Goal: Task Accomplishment & Management: Use online tool/utility

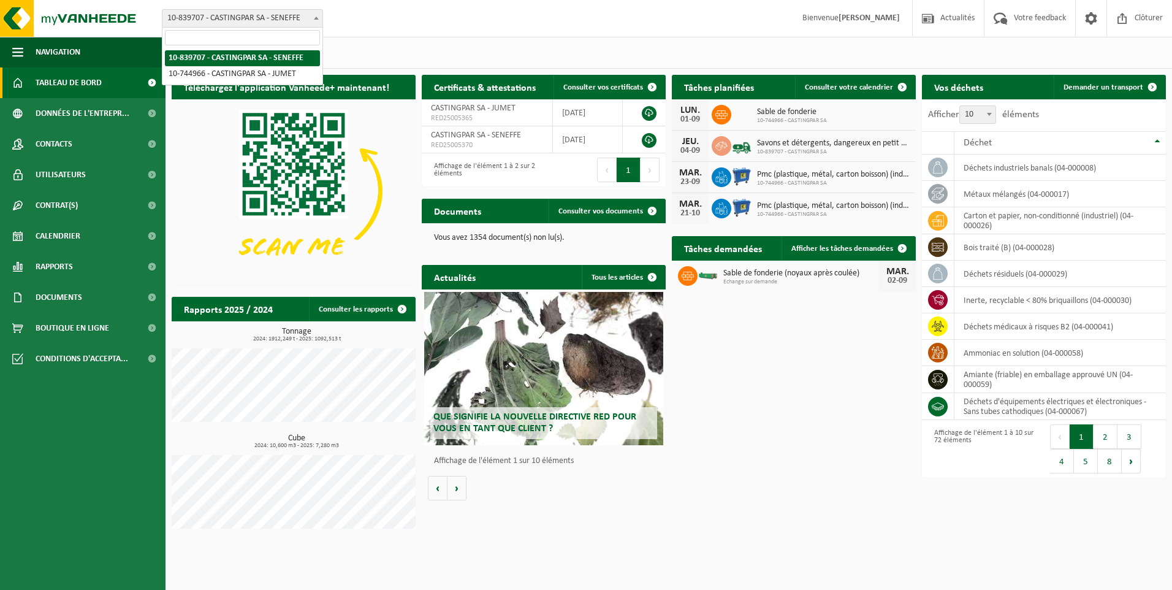
click at [264, 13] on span "10-839707 - CASTINGPAR SA - SENEFFE" at bounding box center [242, 18] width 160 height 17
select select "6262"
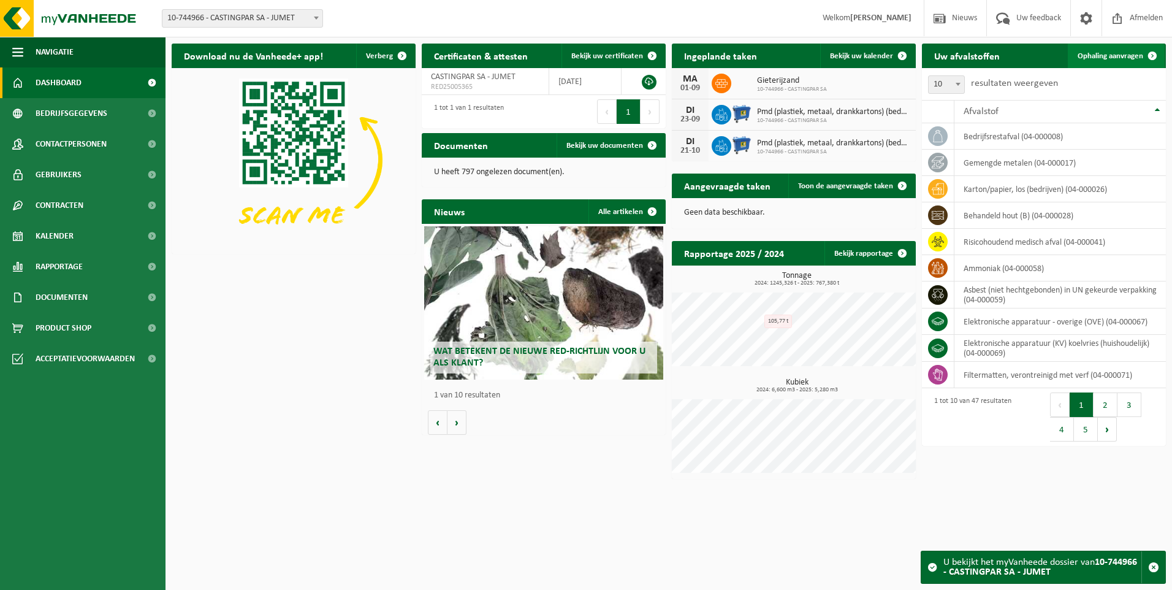
click at [1099, 51] on link "Ophaling aanvragen" at bounding box center [1116, 56] width 97 height 25
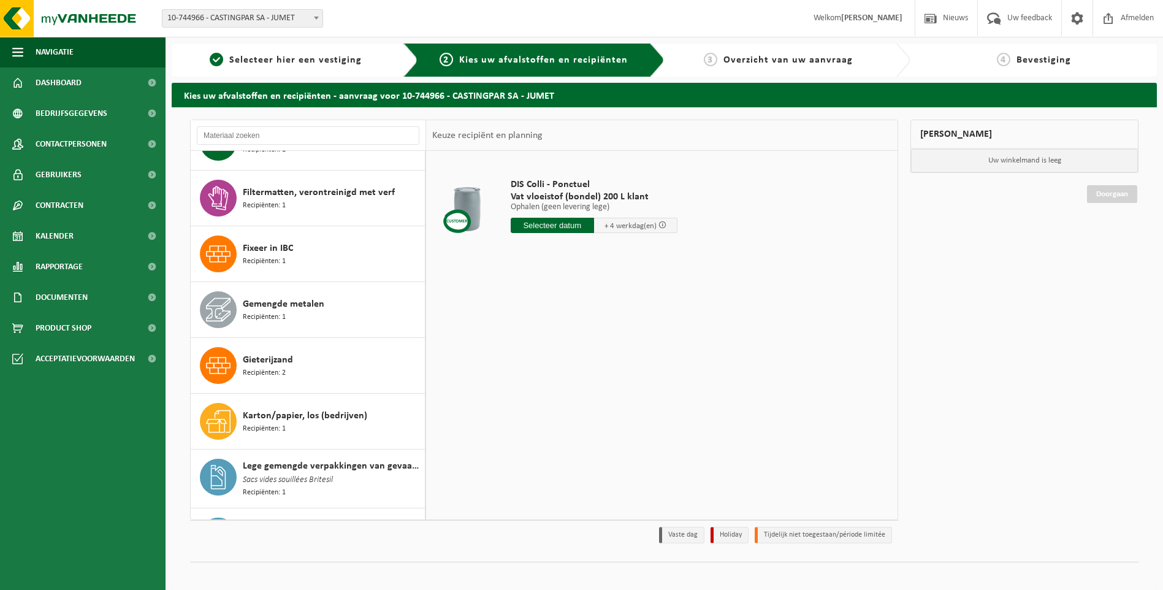
scroll to position [736, 0]
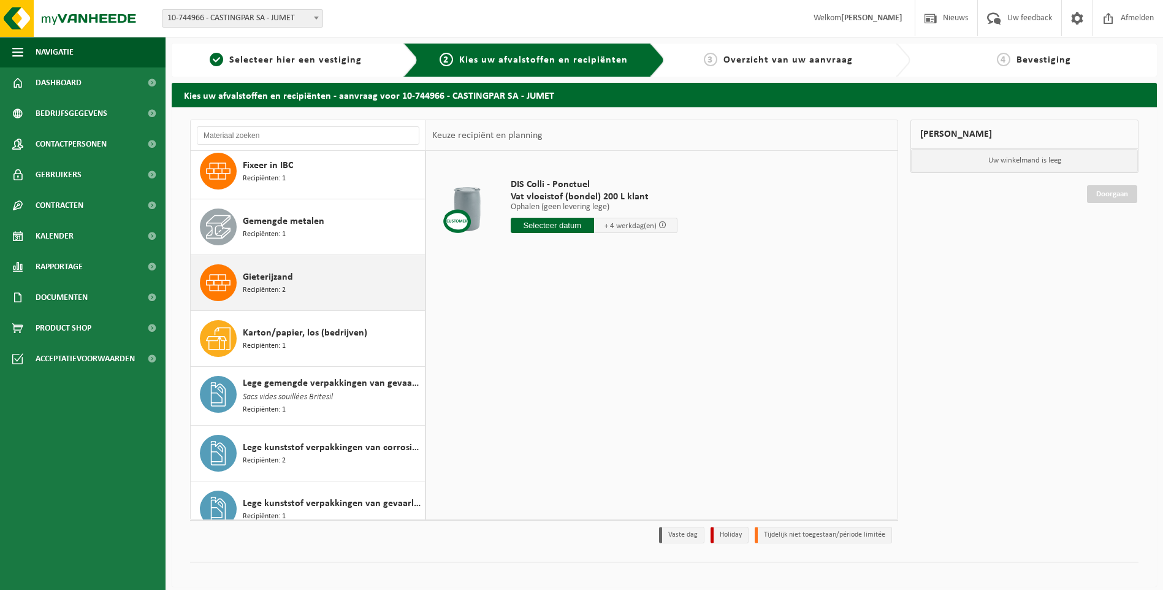
click at [304, 281] on div "Gieterijzand Recipiënten: 2" at bounding box center [332, 282] width 179 height 37
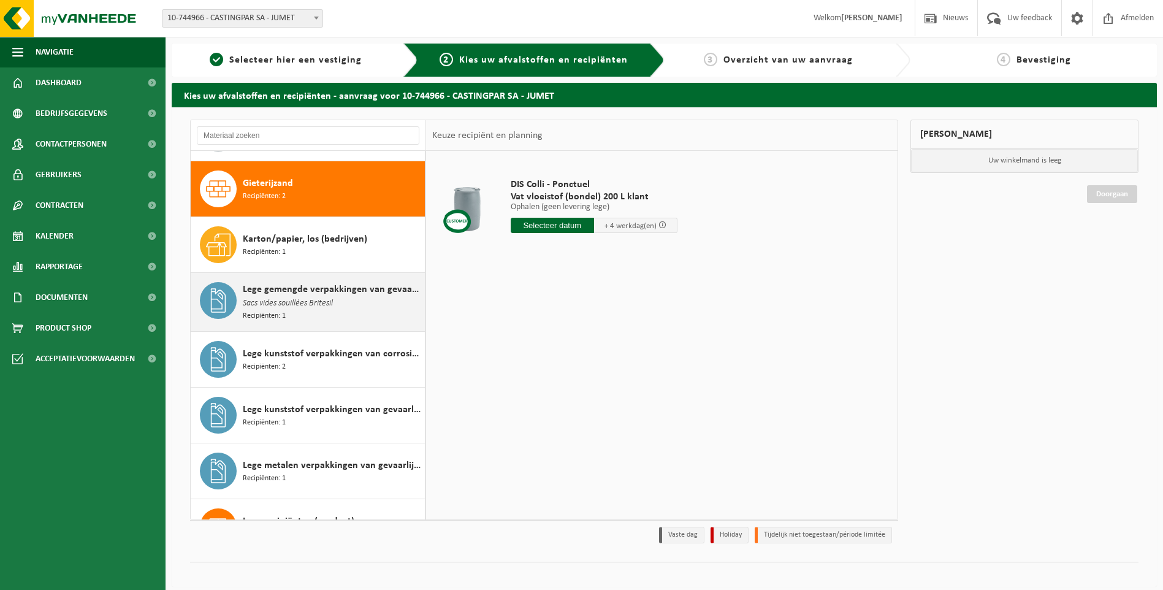
scroll to position [838, 0]
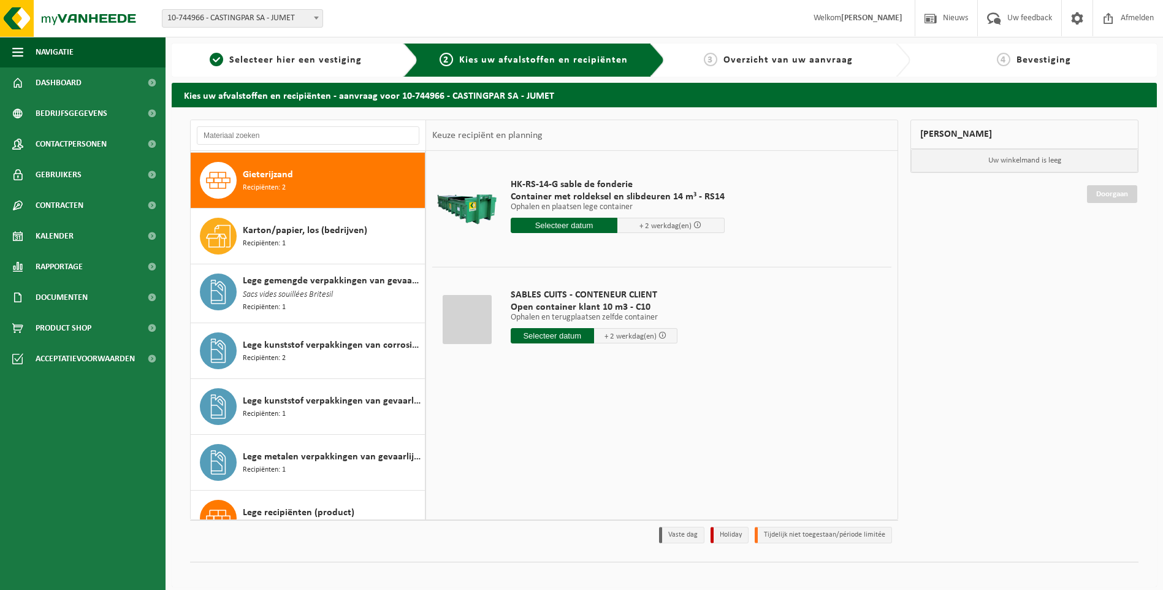
click at [551, 336] on input "text" at bounding box center [552, 335] width 83 height 15
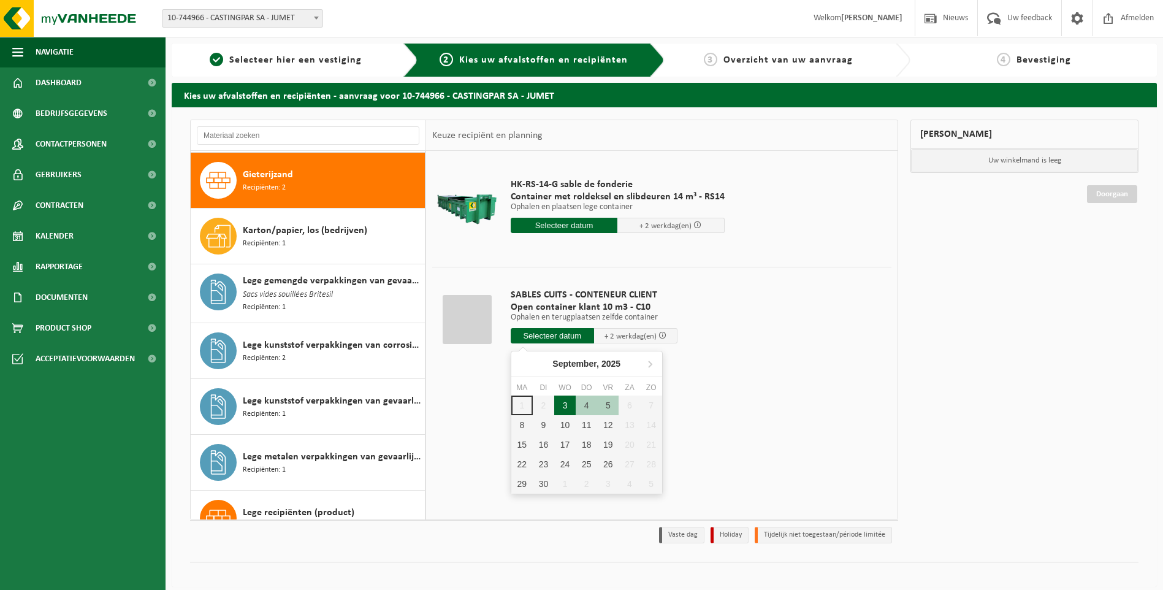
click at [564, 406] on div "3" at bounding box center [564, 405] width 21 height 20
type input "Van 2025-09-03"
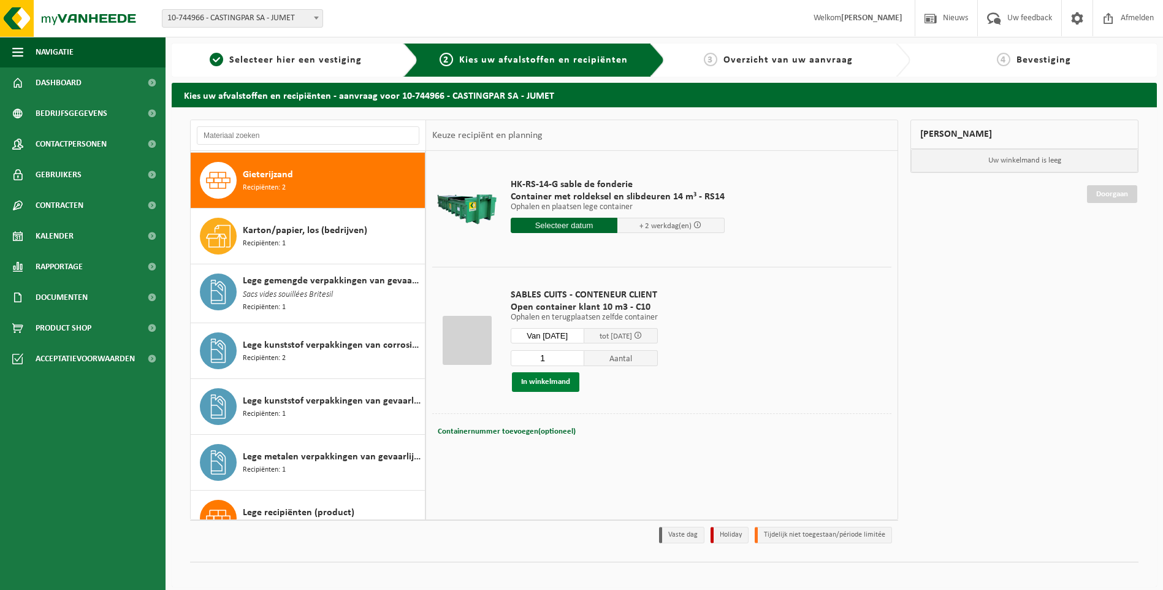
click at [537, 383] on button "In winkelmand" at bounding box center [545, 382] width 67 height 20
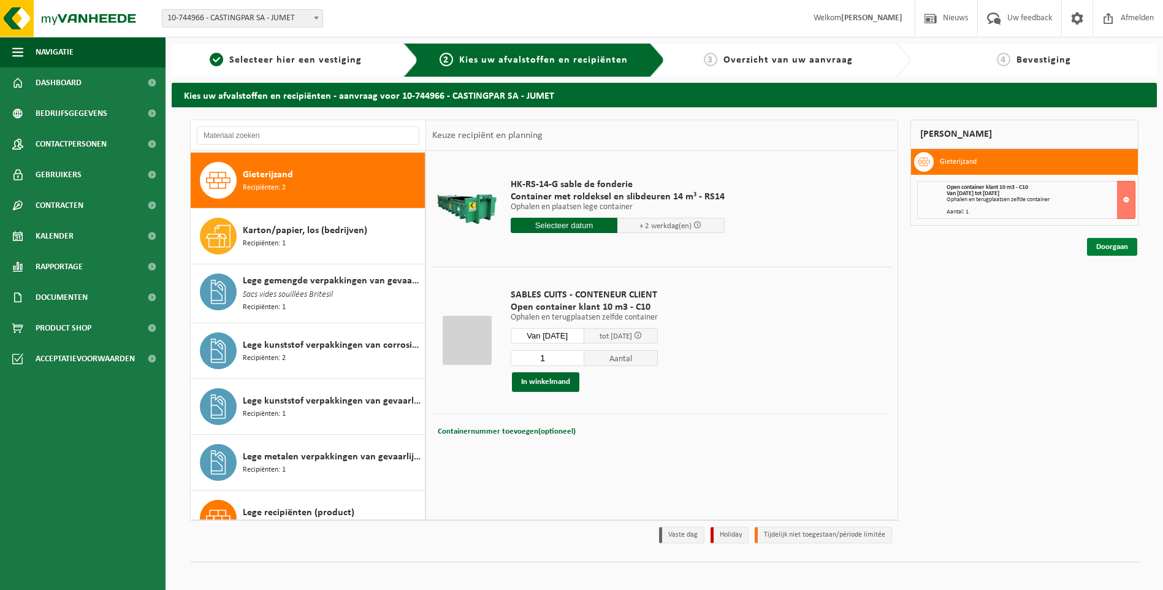
click at [1115, 246] on link "Doorgaan" at bounding box center [1112, 247] width 50 height 18
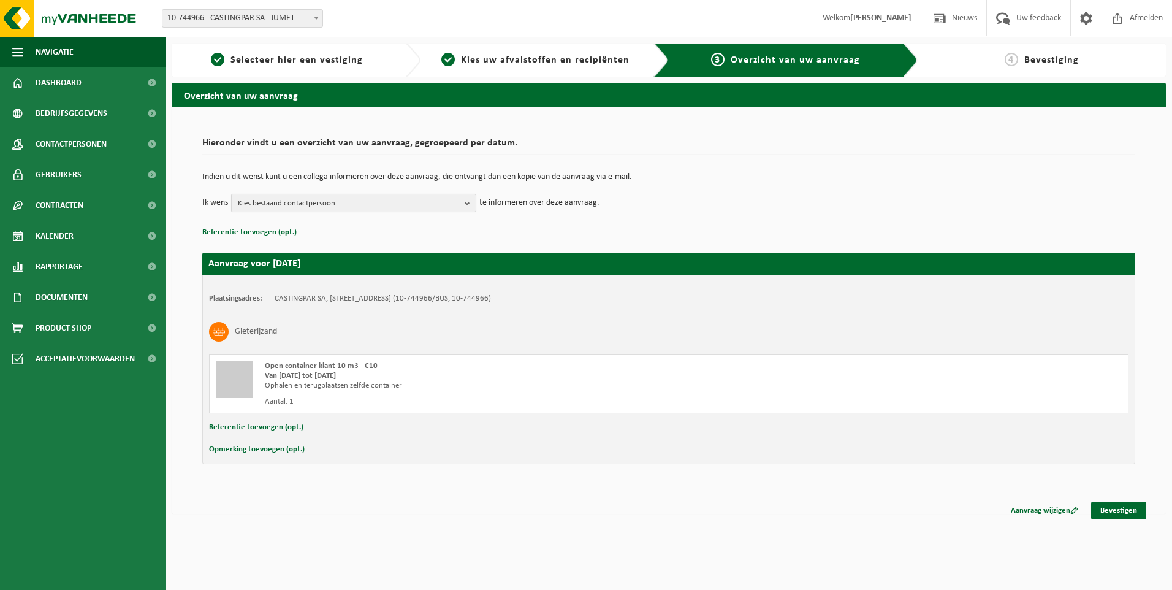
click at [381, 205] on span "Kies bestaand contactpersoon" at bounding box center [349, 203] width 222 height 18
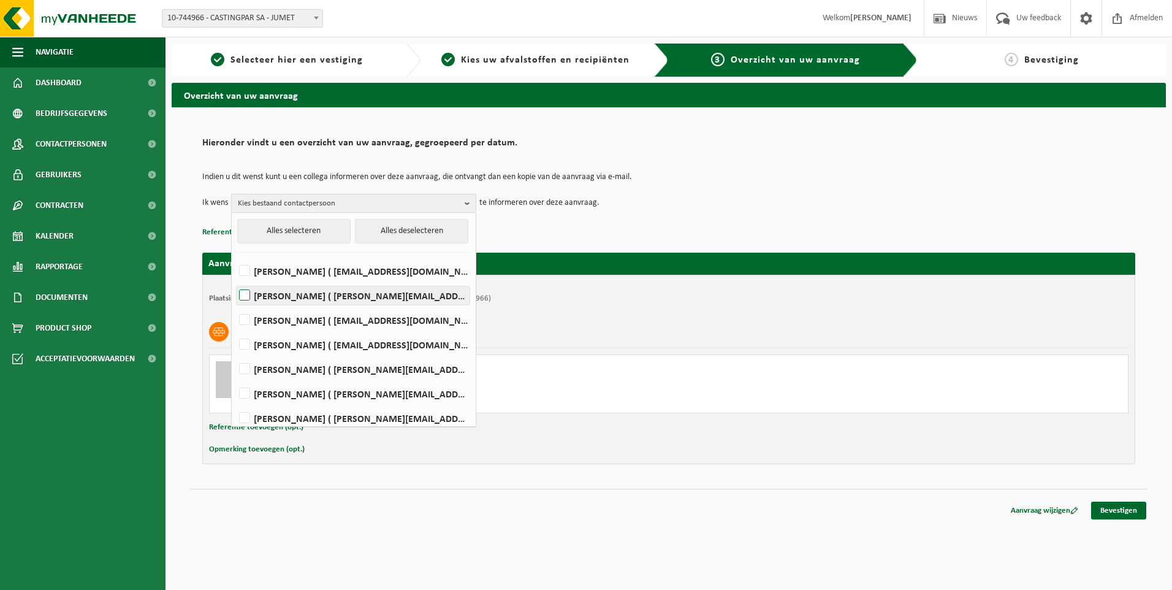
click at [323, 300] on label "Daniel Bonazzola ( daniel.bonazzola@castingpar.com )" at bounding box center [353, 295] width 233 height 18
click at [235, 280] on input "Daniel Bonazzola ( daniel.bonazzola@castingpar.com )" at bounding box center [234, 280] width 1 height 1
click at [328, 296] on label "Daniel Bonazzola ( daniel.bonazzola@castingpar.com )" at bounding box center [353, 295] width 233 height 18
click at [235, 280] on input "Daniel Bonazzola ( daniel.bonazzola@castingpar.com )" at bounding box center [234, 280] width 1 height 1
checkbox input "false"
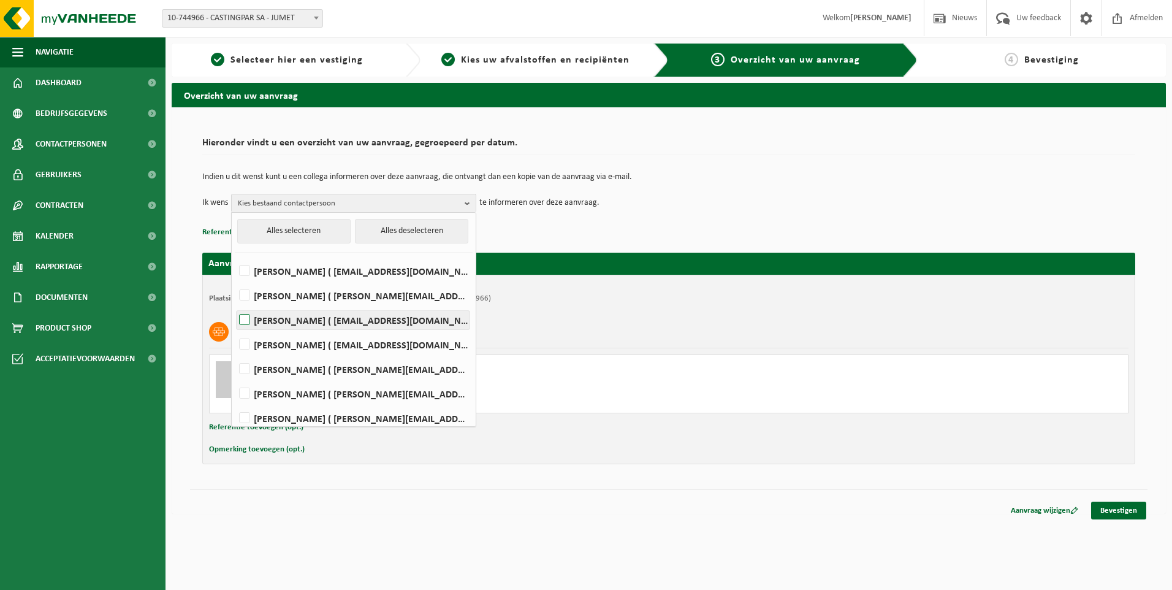
click at [297, 323] on label "HELENE CANDRIES ( invoicing@castingpar.com )" at bounding box center [353, 320] width 233 height 18
click at [235, 305] on input "HELENE CANDRIES ( invoicing@castingpar.com )" at bounding box center [234, 304] width 1 height 1
checkbox input "true"
click at [281, 366] on label "PHILIPPE FRIS ( philippe.fris@castingpar.com )" at bounding box center [353, 369] width 233 height 18
click at [235, 354] on input "PHILIPPE FRIS ( philippe.fris@castingpar.com )" at bounding box center [234, 353] width 1 height 1
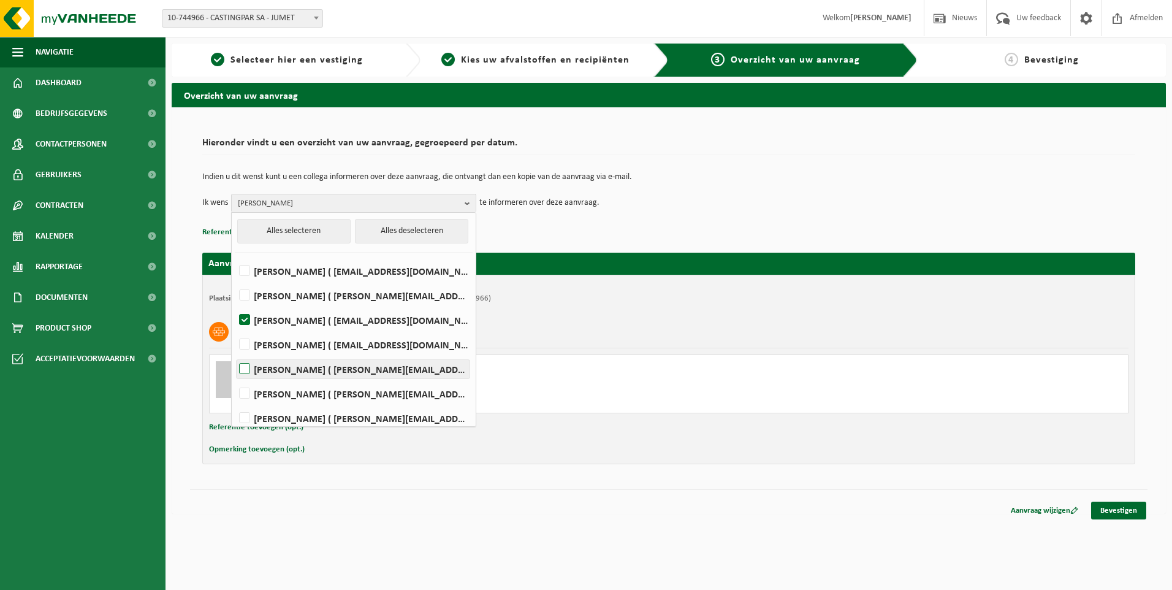
checkbox input "true"
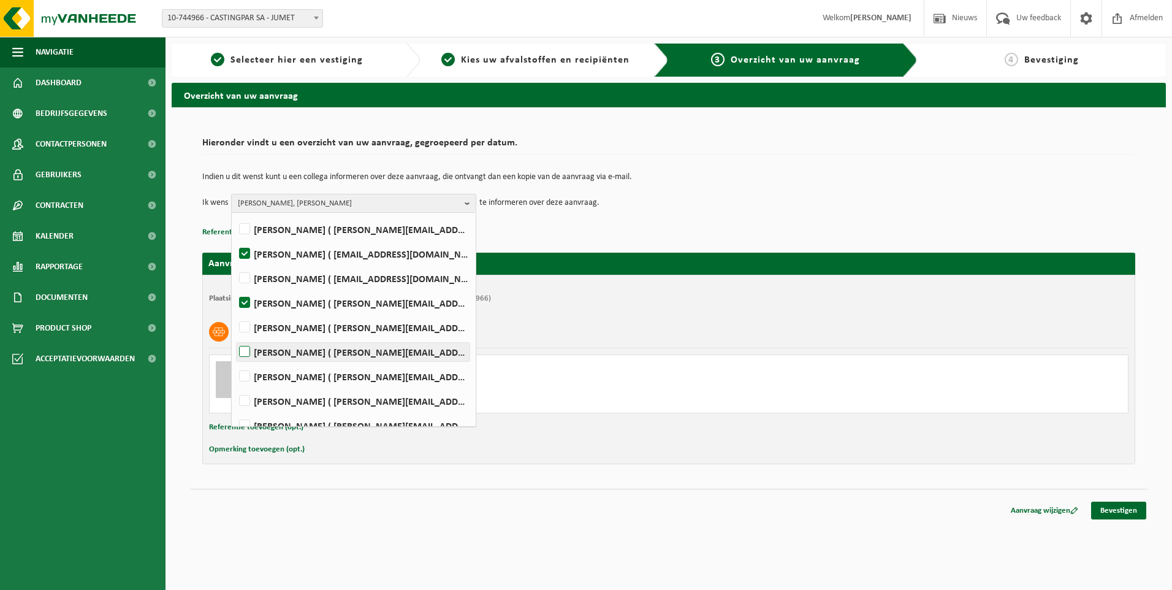
scroll to position [123, 0]
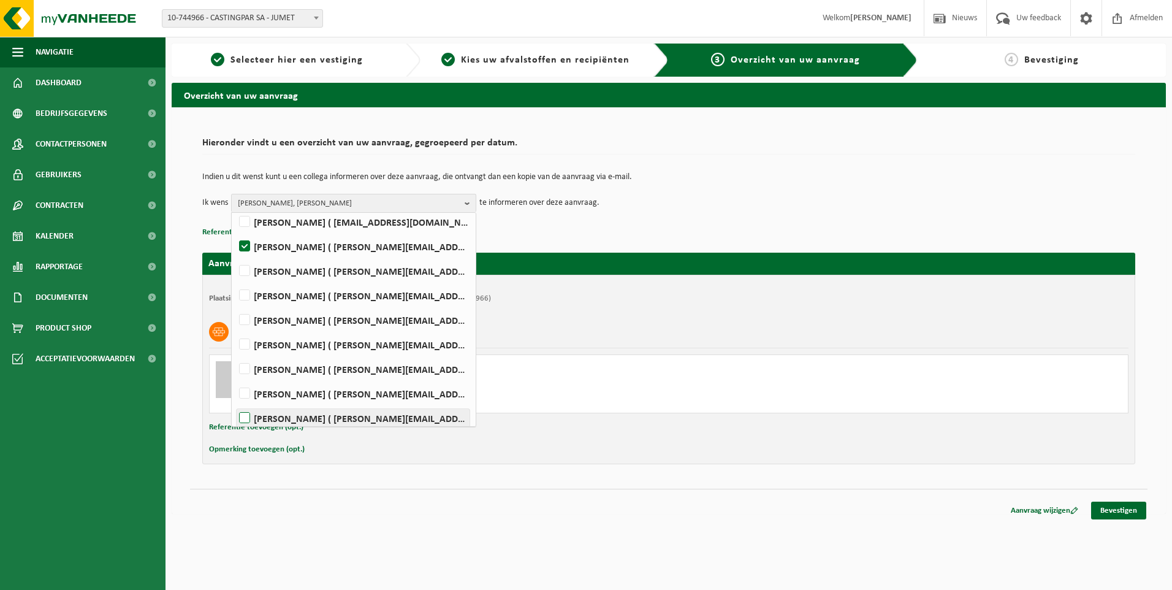
click at [242, 413] on label "Rudy Nigro ( rudy.nigro@castingpar.com )" at bounding box center [353, 418] width 233 height 18
click at [235, 403] on input "Rudy Nigro ( rudy.nigro@castingpar.com )" at bounding box center [234, 402] width 1 height 1
checkbox input "true"
drag, startPoint x: 321, startPoint y: 205, endPoint x: 335, endPoint y: 198, distance: 16.5
click at [321, 205] on span "HELENE CANDRIES, PHILIPPE FRIS, Rudy Nigro" at bounding box center [349, 203] width 222 height 18
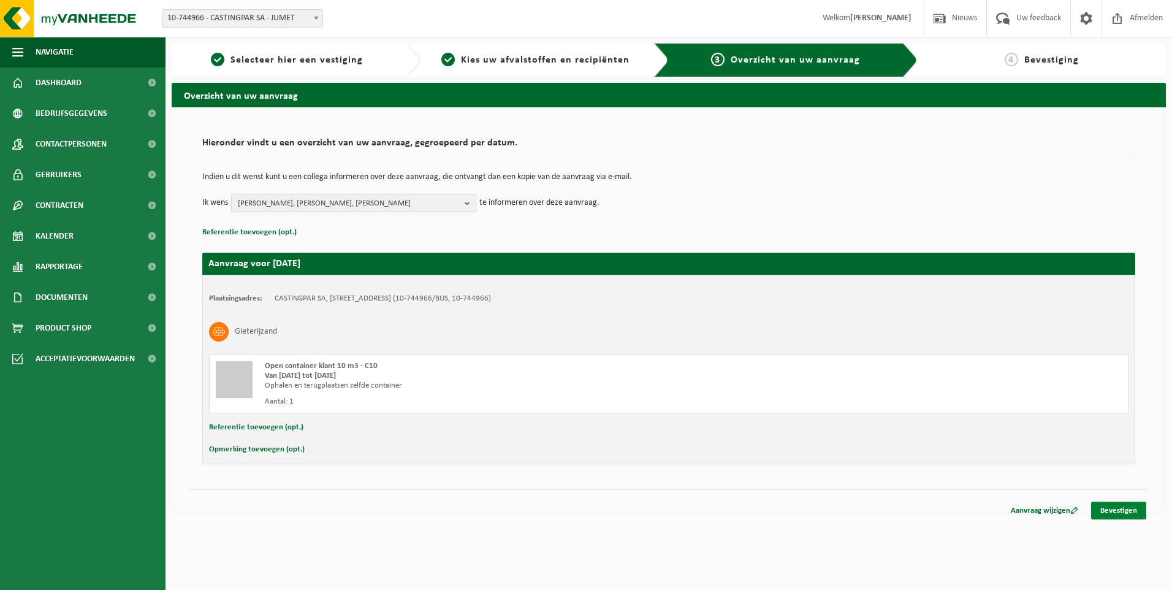
click at [1136, 514] on link "Bevestigen" at bounding box center [1118, 511] width 55 height 18
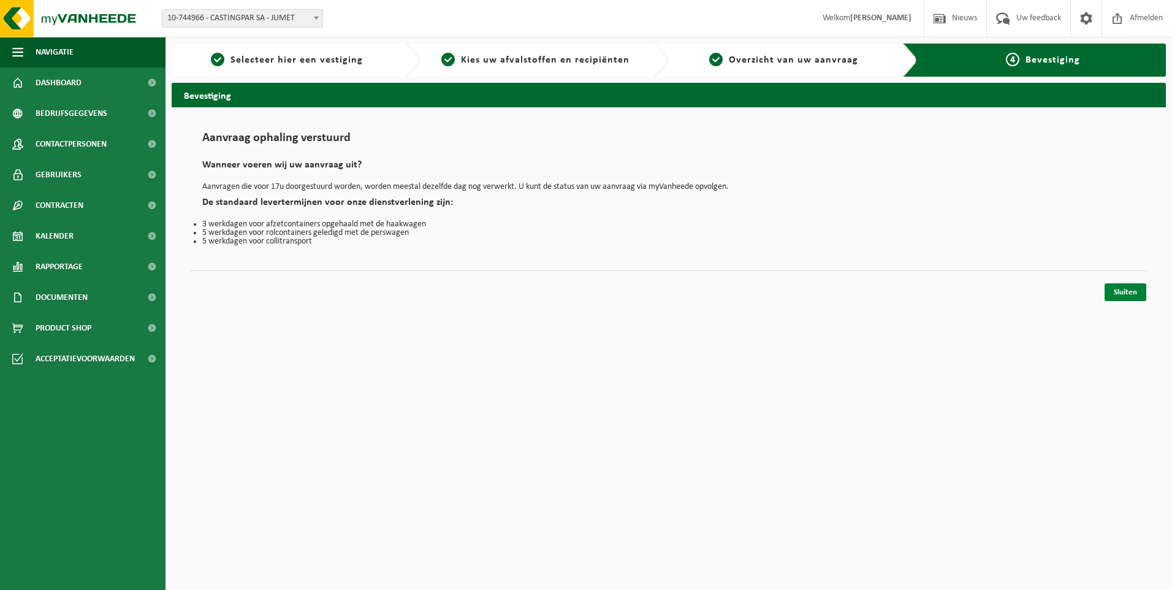
click at [1121, 285] on link "Sluiten" at bounding box center [1126, 292] width 42 height 18
